Goal: Task Accomplishment & Management: Manage account settings

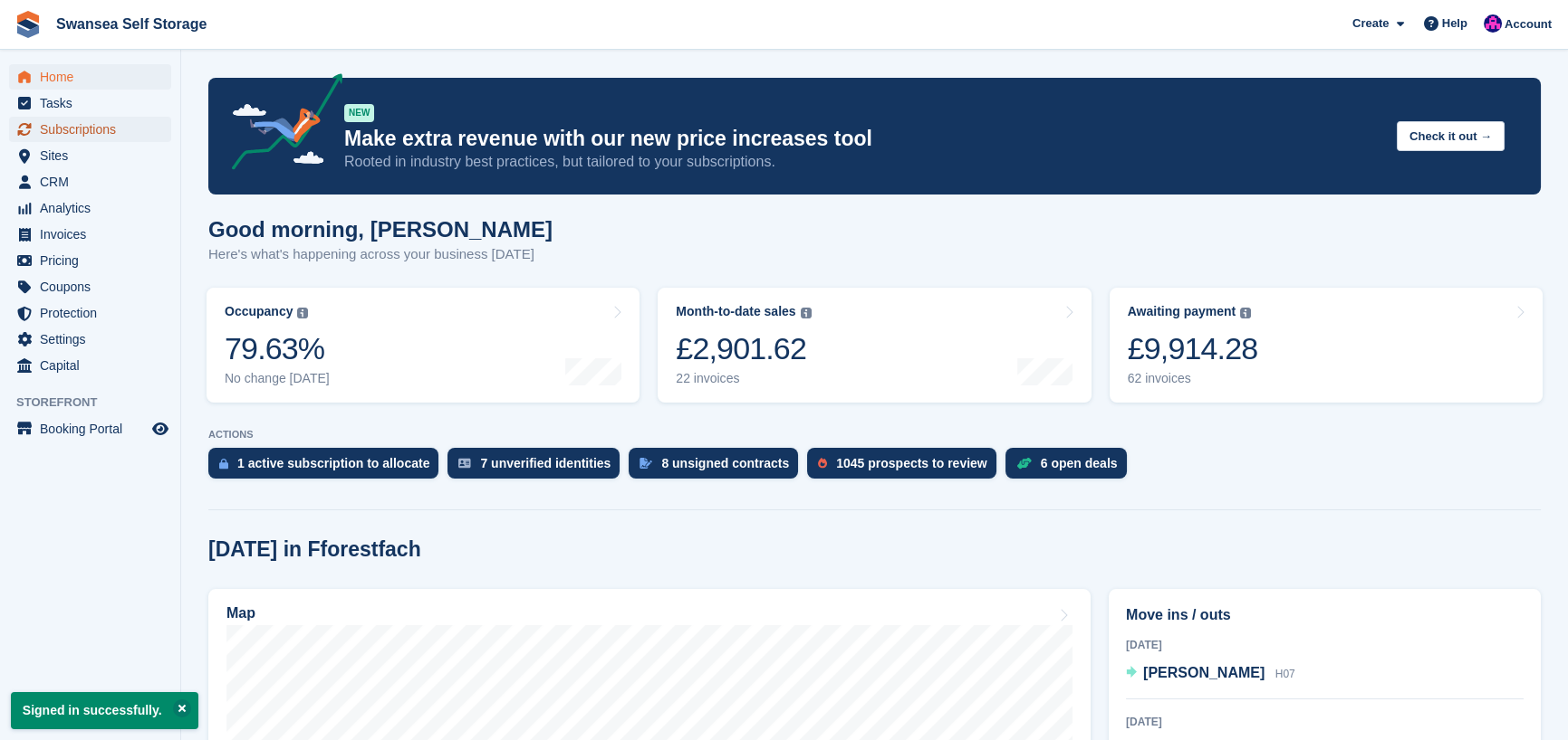
click at [99, 133] on span "Subscriptions" at bounding box center [94, 130] width 108 height 25
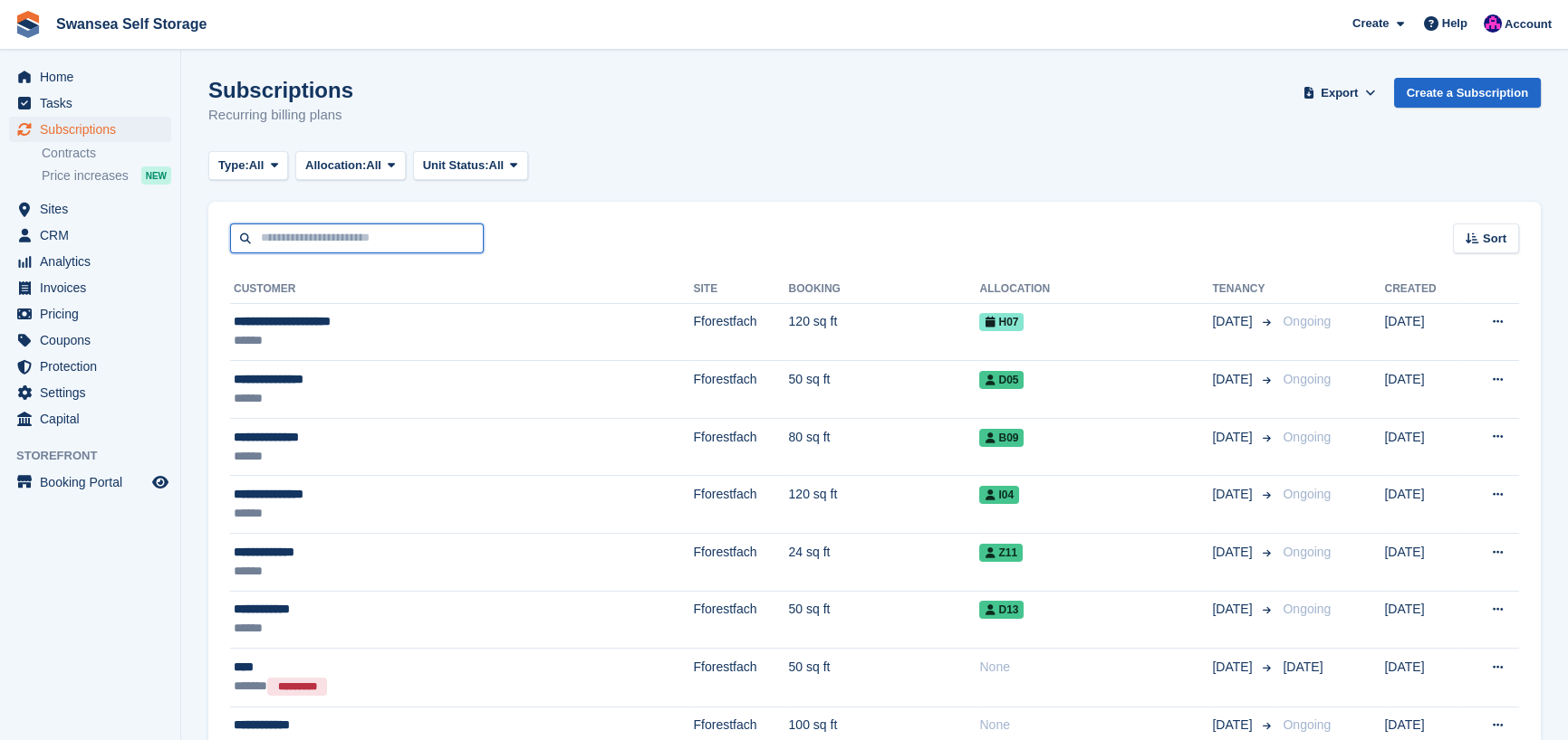
click at [311, 243] on input "text" at bounding box center [357, 238] width 254 height 30
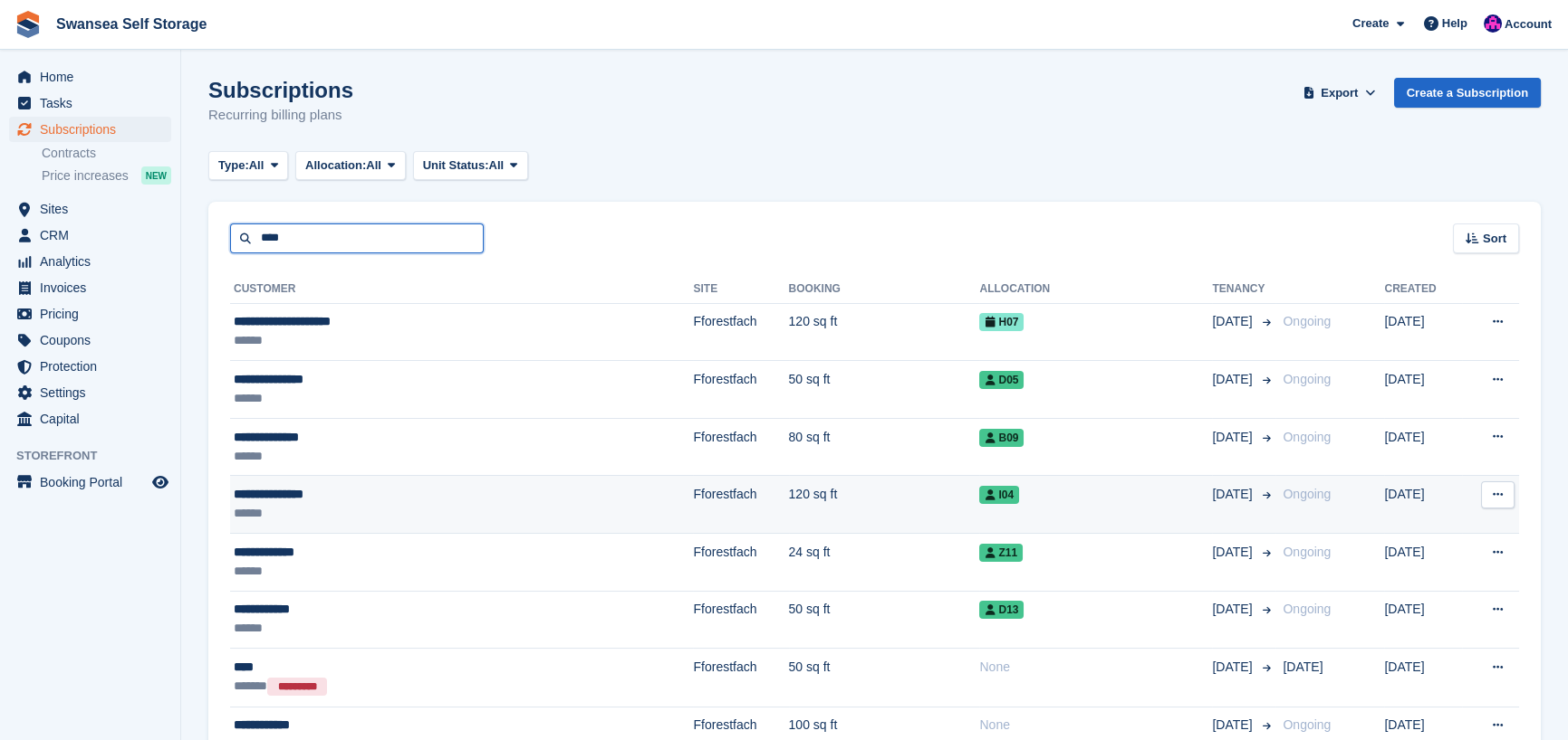
type input "****"
